Goal: Task Accomplishment & Management: Use online tool/utility

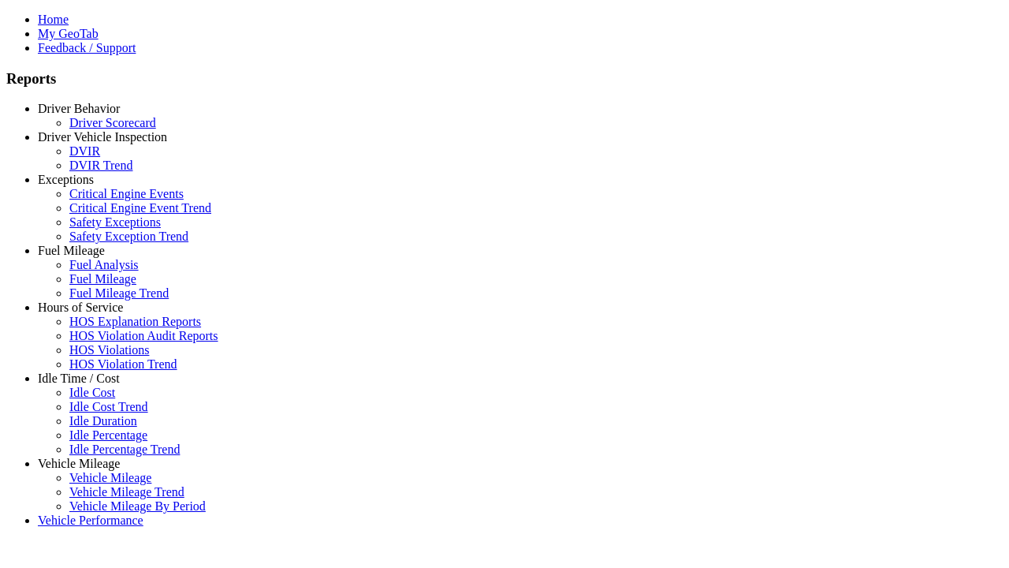
click at [91, 456] on link "Vehicle Mileage" at bounding box center [79, 462] width 82 height 13
click at [102, 471] on link "Vehicle Mileage" at bounding box center [110, 477] width 82 height 13
select select
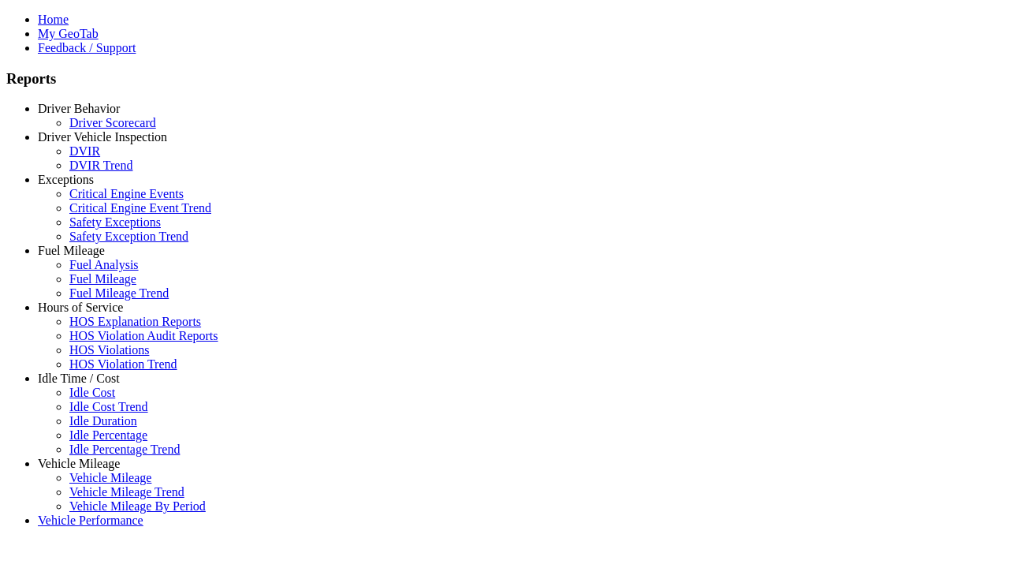
select select
